Goal: Information Seeking & Learning: Learn about a topic

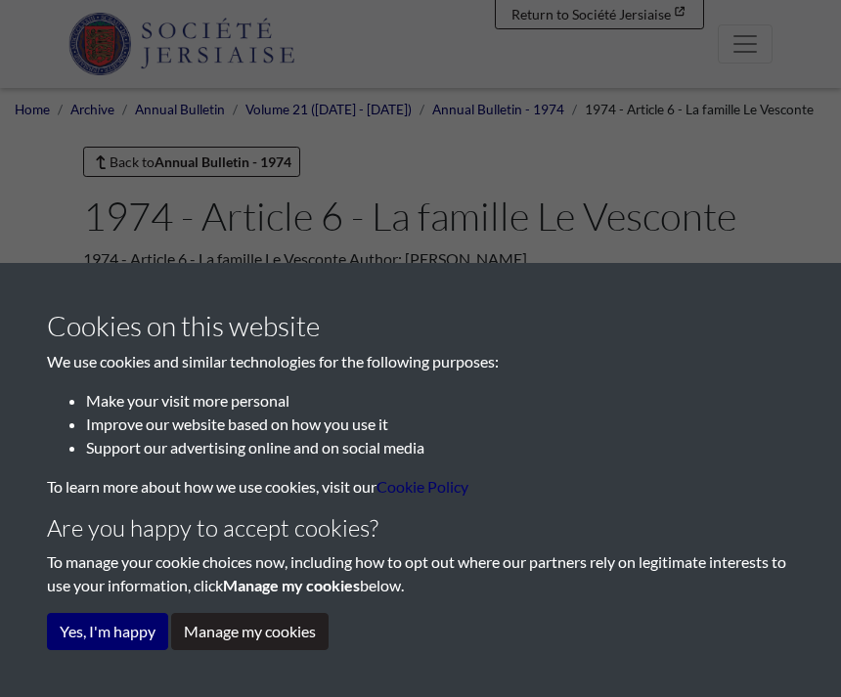
click at [111, 630] on button "Yes, I'm happy" at bounding box center [107, 631] width 121 height 37
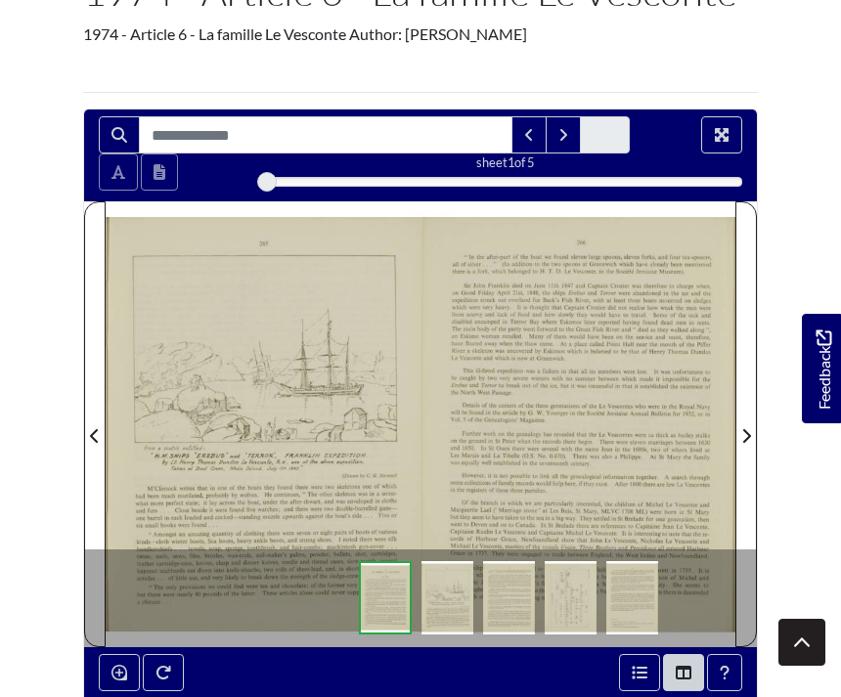
scroll to position [177, 0]
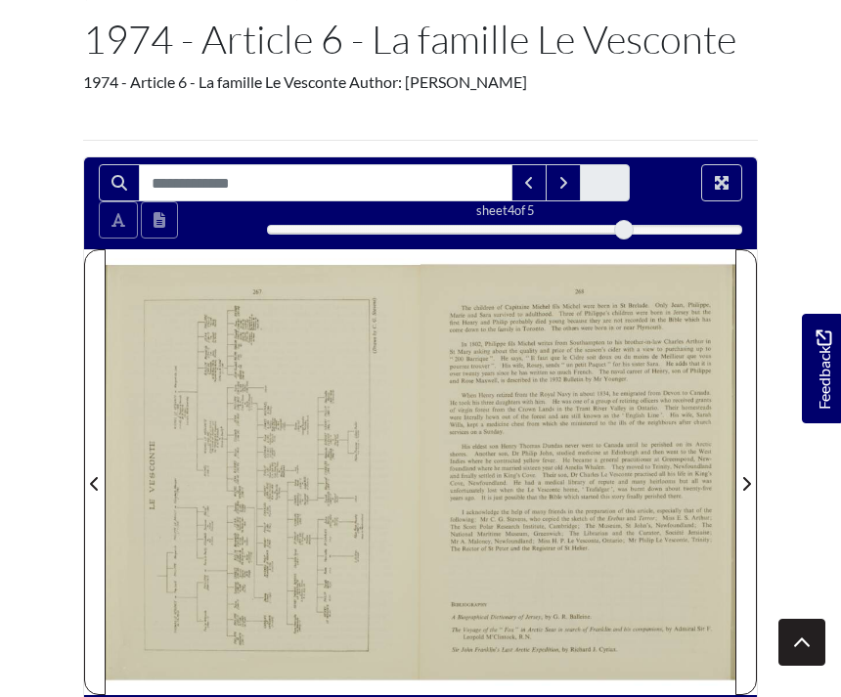
click at [743, 481] on icon "Next Page" at bounding box center [746, 484] width 10 height 16
click at [740, 485] on span "Next Page" at bounding box center [746, 483] width 20 height 23
click at [736, 491] on span "Next Page" at bounding box center [746, 483] width 20 height 23
click at [740, 490] on span "Next Page" at bounding box center [746, 483] width 20 height 23
click at [99, 495] on span "Previous Page" at bounding box center [95, 483] width 20 height 23
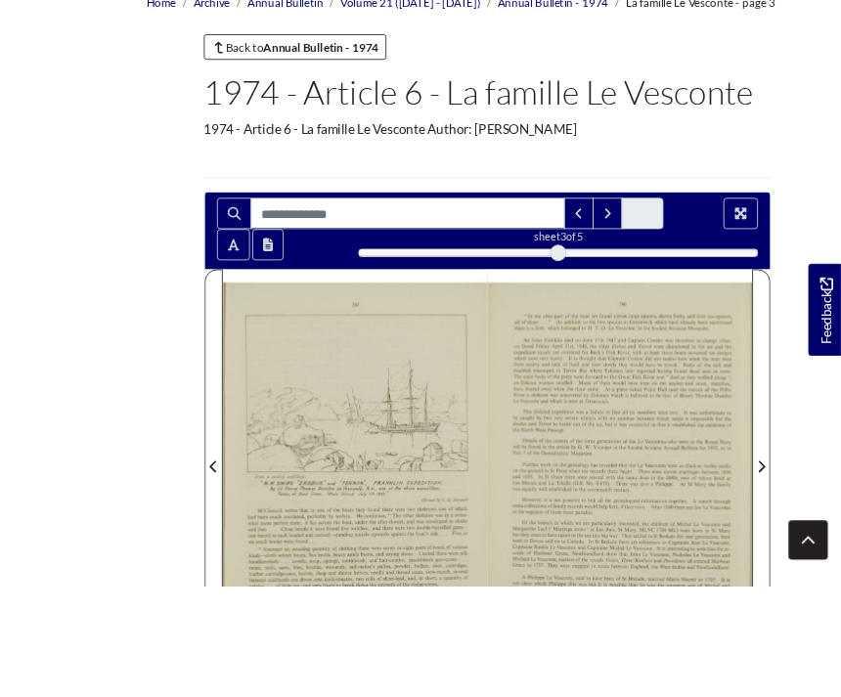
scroll to position [300, 0]
